Goal: Information Seeking & Learning: Learn about a topic

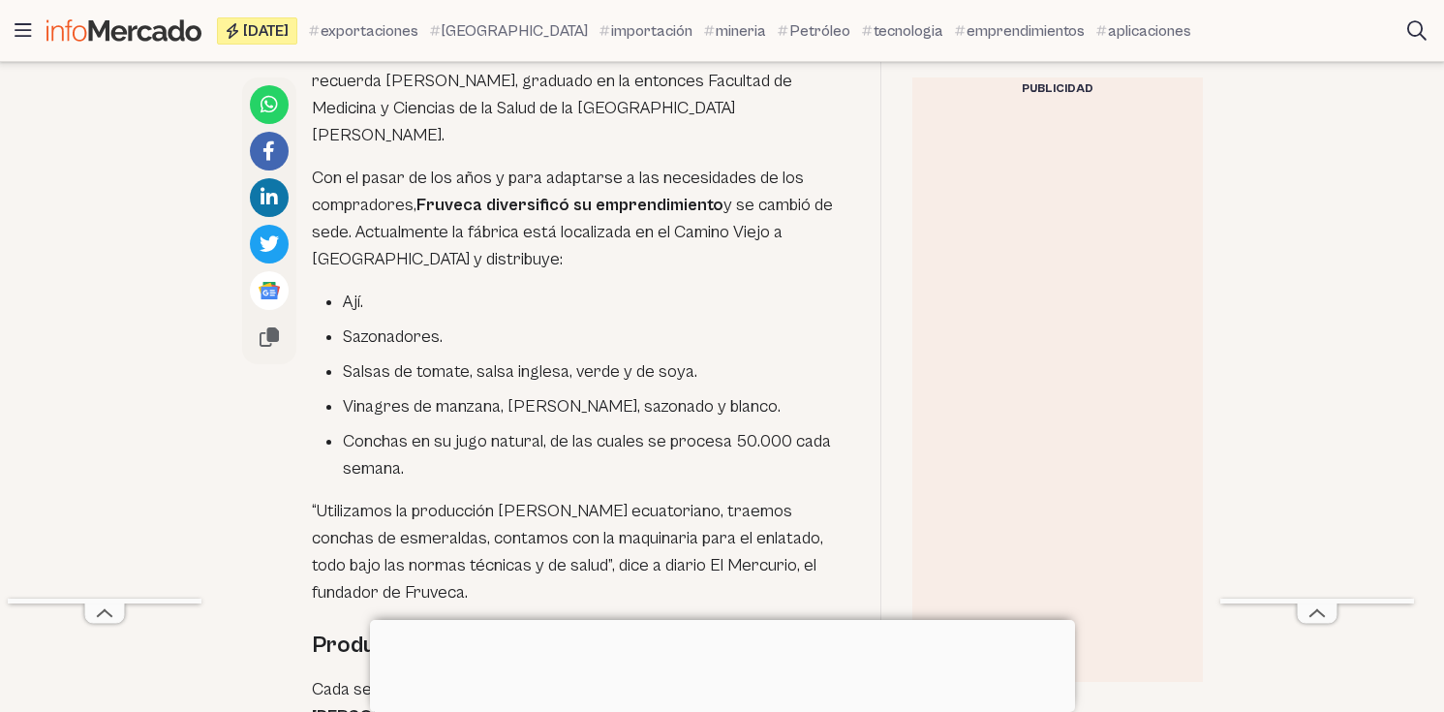
scroll to position [1698, 0]
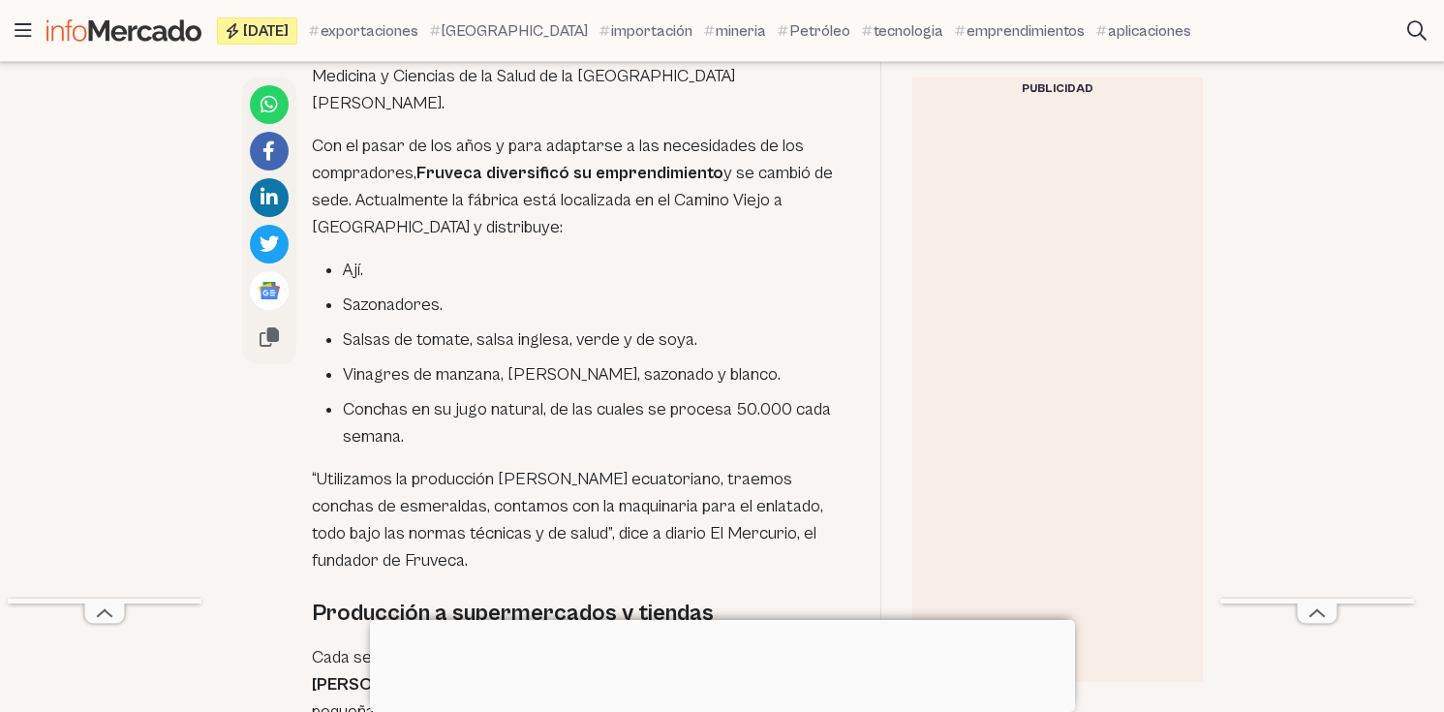
click at [395, 396] on li "Conchas en su jugo natural, de las cuales se procesa 50.000 cada semana." at bounding box center [596, 423] width 506 height 54
click at [378, 396] on li "Conchas en su jugo natural, de las cuales se procesa 50.000 cada semana." at bounding box center [596, 423] width 506 height 54
click at [506, 396] on li "Conchas en su jugo natural, de las cuales se procesa 50.000 cada semana." at bounding box center [596, 423] width 506 height 54
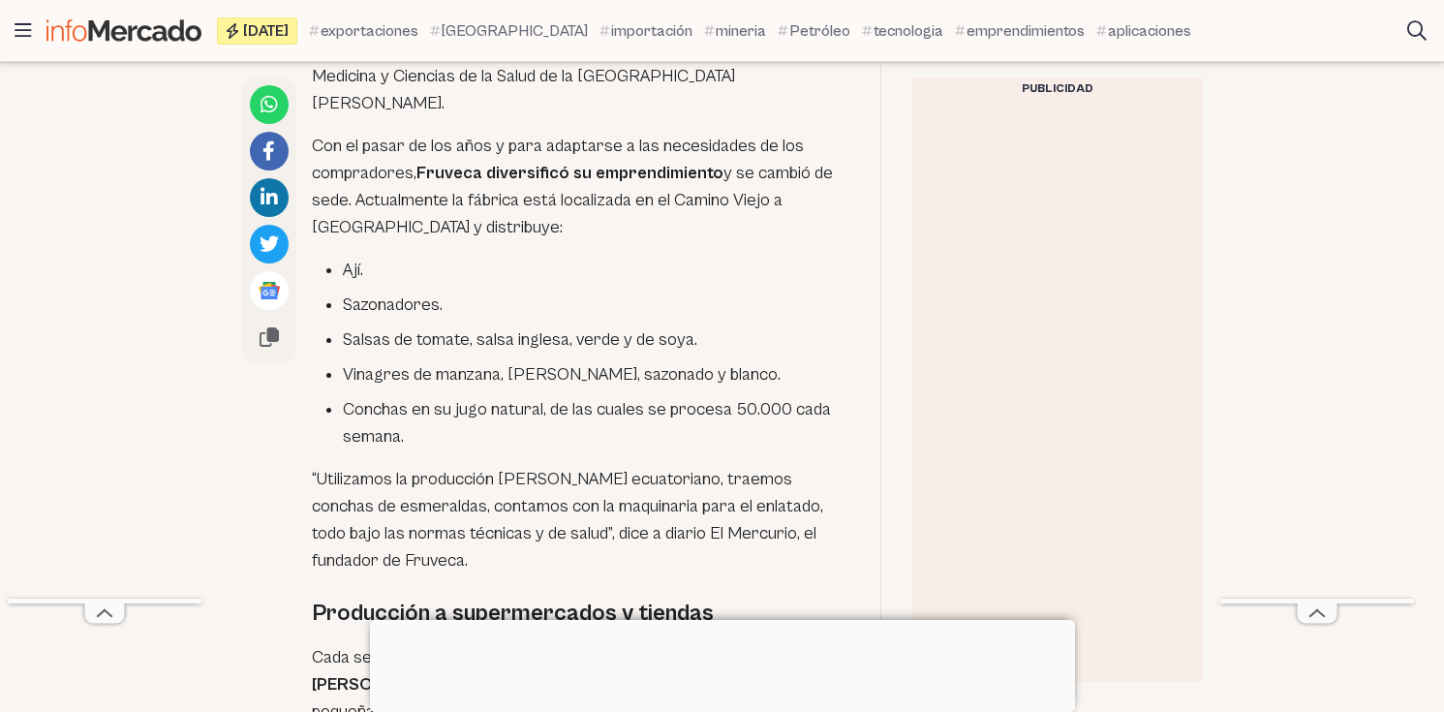
click at [606, 313] on ul "Ají. Sazonadores. Salsas de tomate, salsa inglesa, verde y de soya. Vinagres de…" at bounding box center [580, 354] width 537 height 194
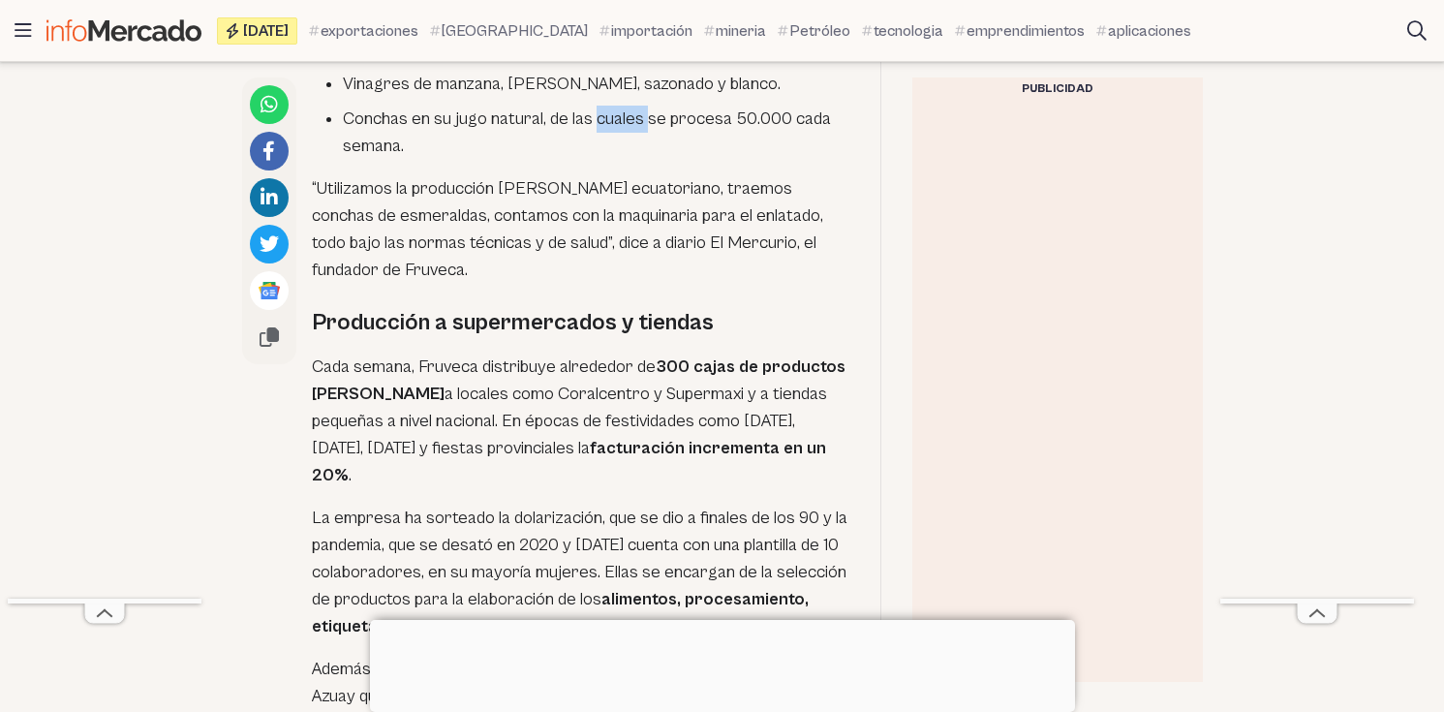
scroll to position [1992, 0]
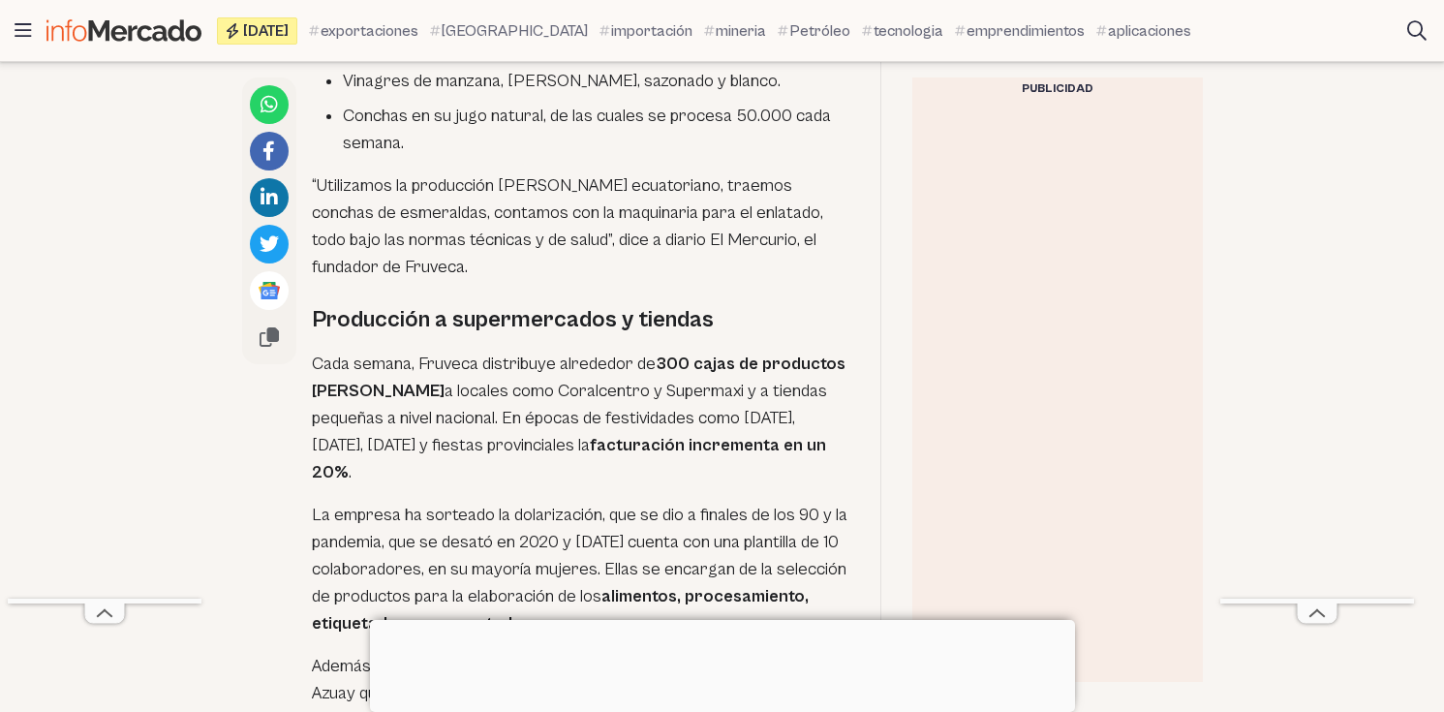
click at [753, 353] on strong "300 cajas de productos [PERSON_NAME]" at bounding box center [579, 376] width 534 height 47
click at [638, 351] on p "Cada semana, Fruveca distribuye alrededor de 300 cajas de productos [PERSON_NAM…" at bounding box center [580, 419] width 537 height 136
click at [474, 351] on p "Cada semana, Fruveca distribuye alrededor de 300 cajas de productos [PERSON_NAM…" at bounding box center [580, 419] width 537 height 136
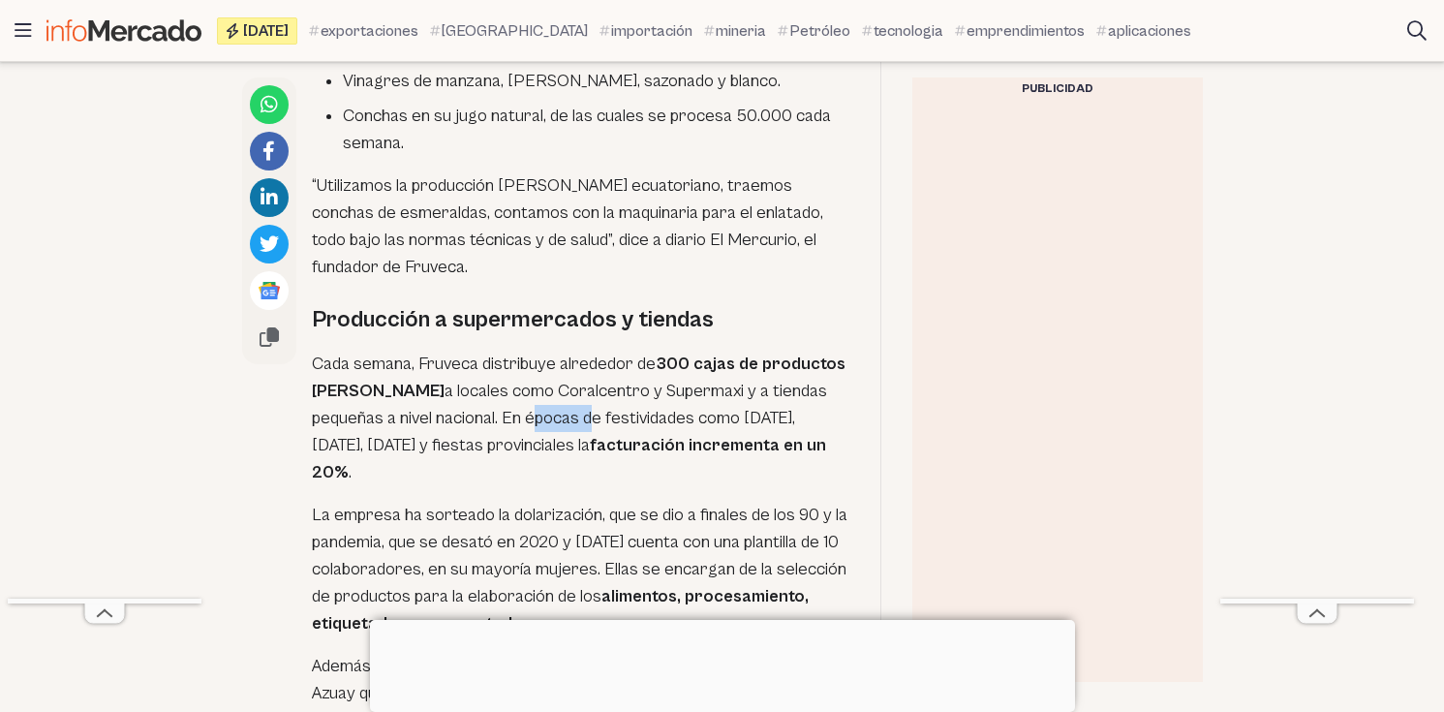
click at [474, 351] on p "Cada semana, Fruveca distribuye alrededor de 300 cajas de productos [PERSON_NAM…" at bounding box center [580, 419] width 537 height 136
click at [471, 360] on p "Cada semana, Fruveca distribuye alrededor de 300 cajas de productos [PERSON_NAM…" at bounding box center [580, 419] width 537 height 136
click at [394, 502] on p "La empresa ha sorteado la dolarización, que se dio a finales de los 90 y la pan…" at bounding box center [580, 570] width 537 height 136
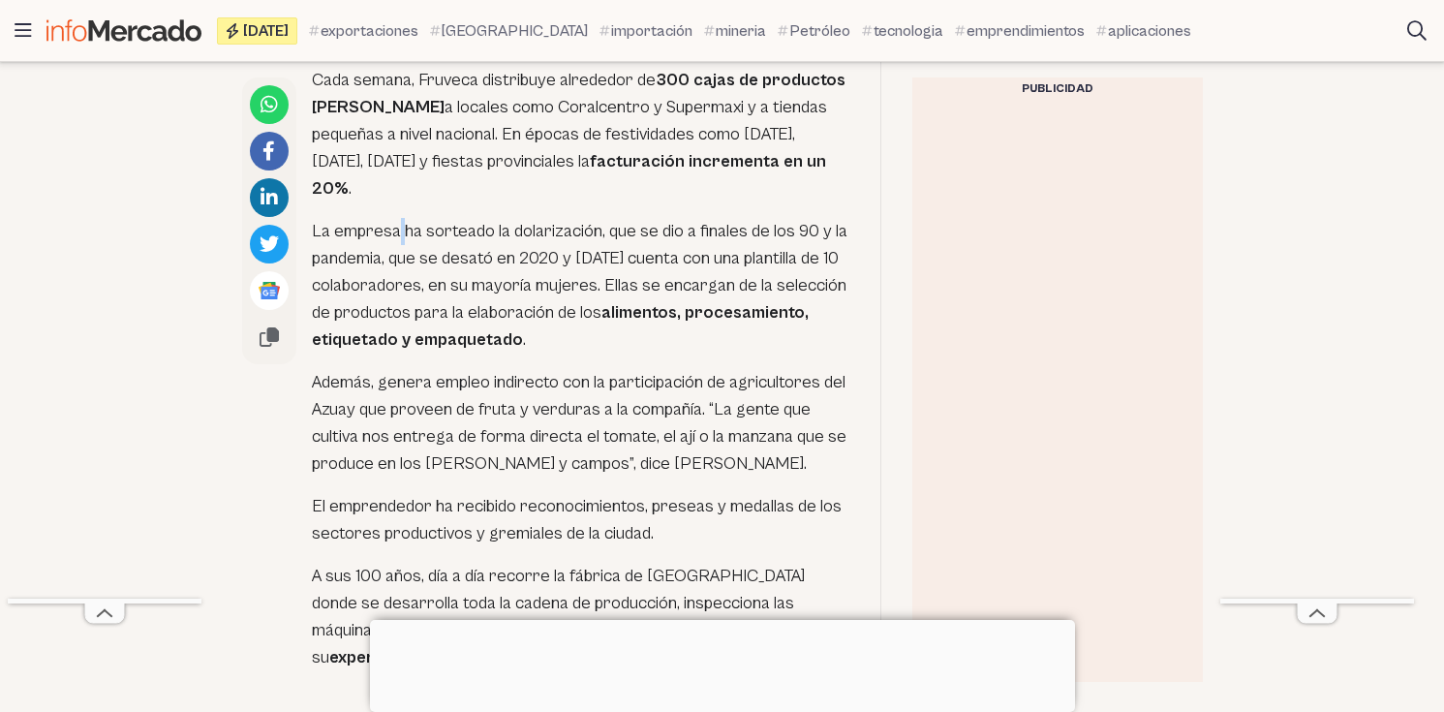
scroll to position [2277, 0]
click at [340, 368] on p "Además, genera empleo indirecto con la participación de agricultores del Azuay …" at bounding box center [580, 422] width 537 height 108
click at [575, 368] on p "Además, genera empleo indirecto con la participación de agricultores del Azuay …" at bounding box center [580, 422] width 537 height 108
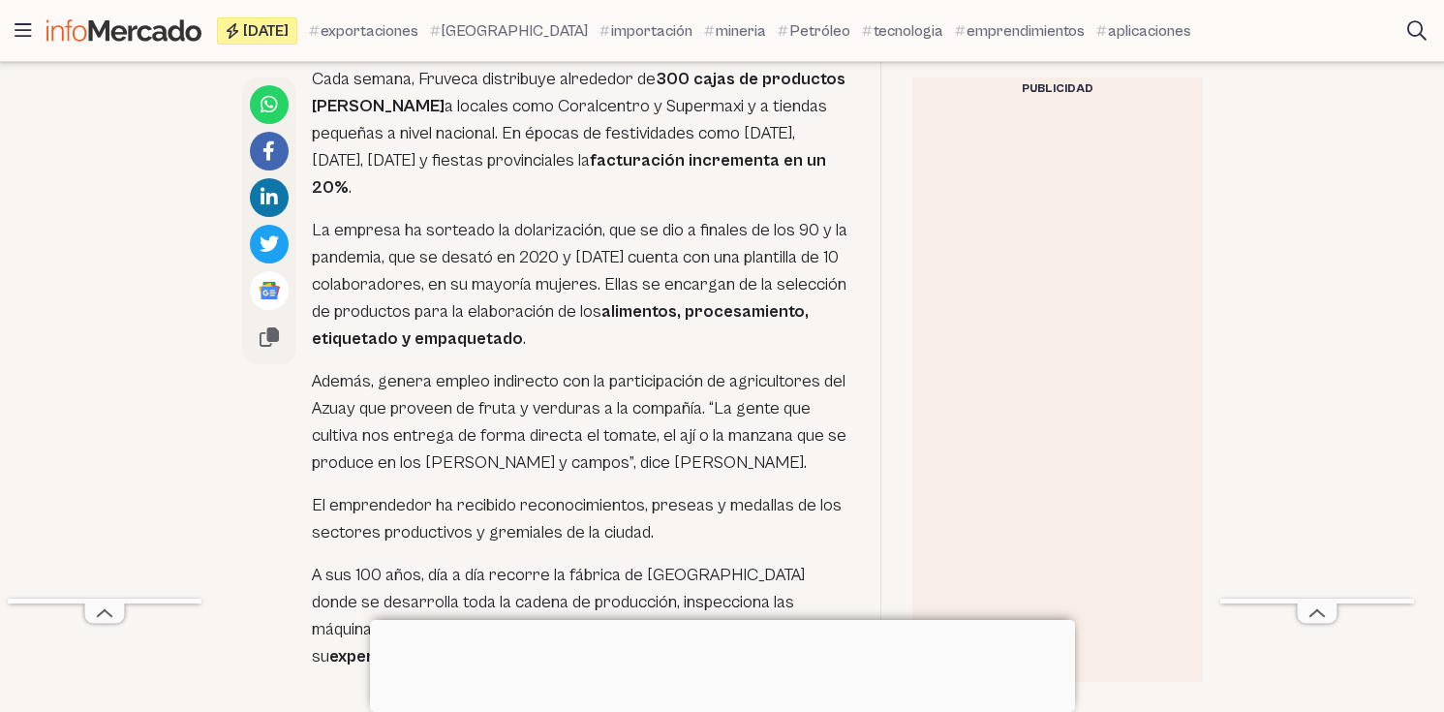
click at [512, 492] on p "El emprendedor ha recibido reconocimientos, preseas y medallas de los sectores …" at bounding box center [580, 519] width 537 height 54
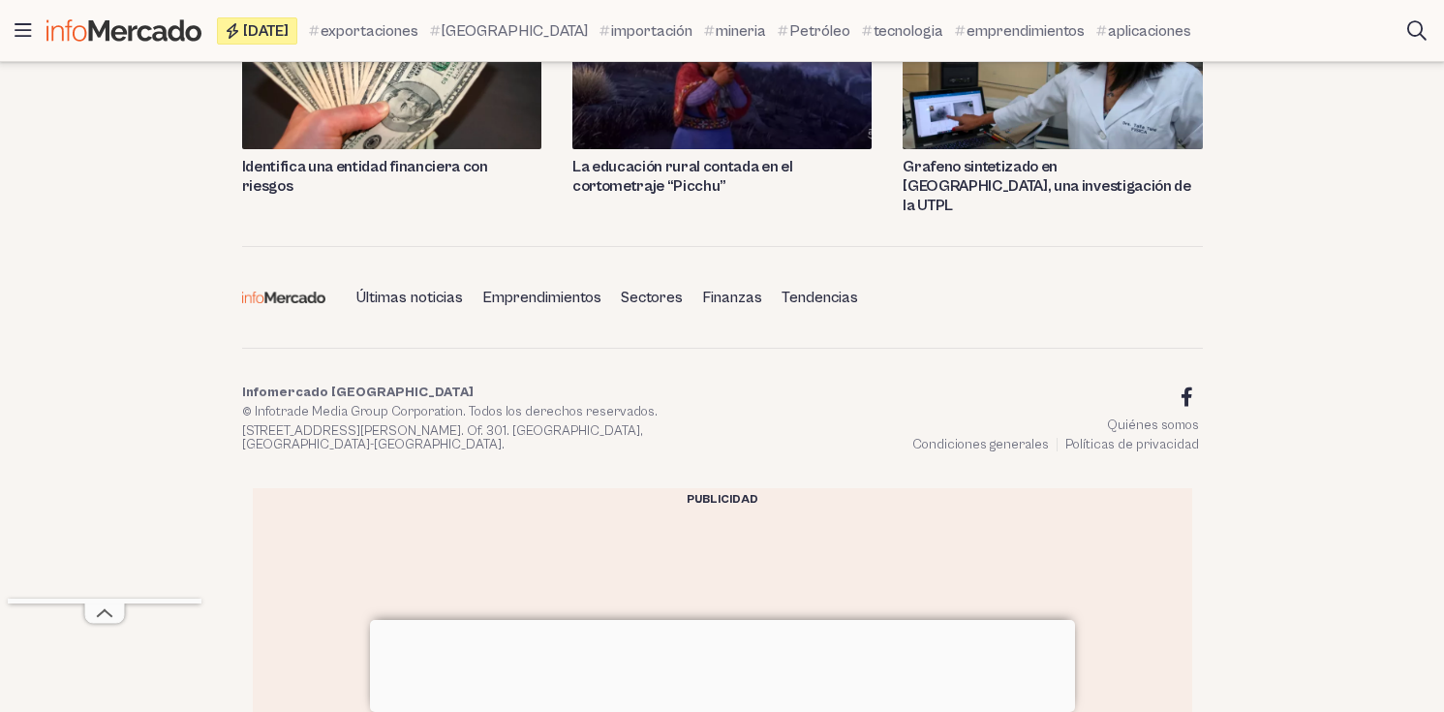
scroll to position [3813, 0]
